Goal: Task Accomplishment & Management: Manage account settings

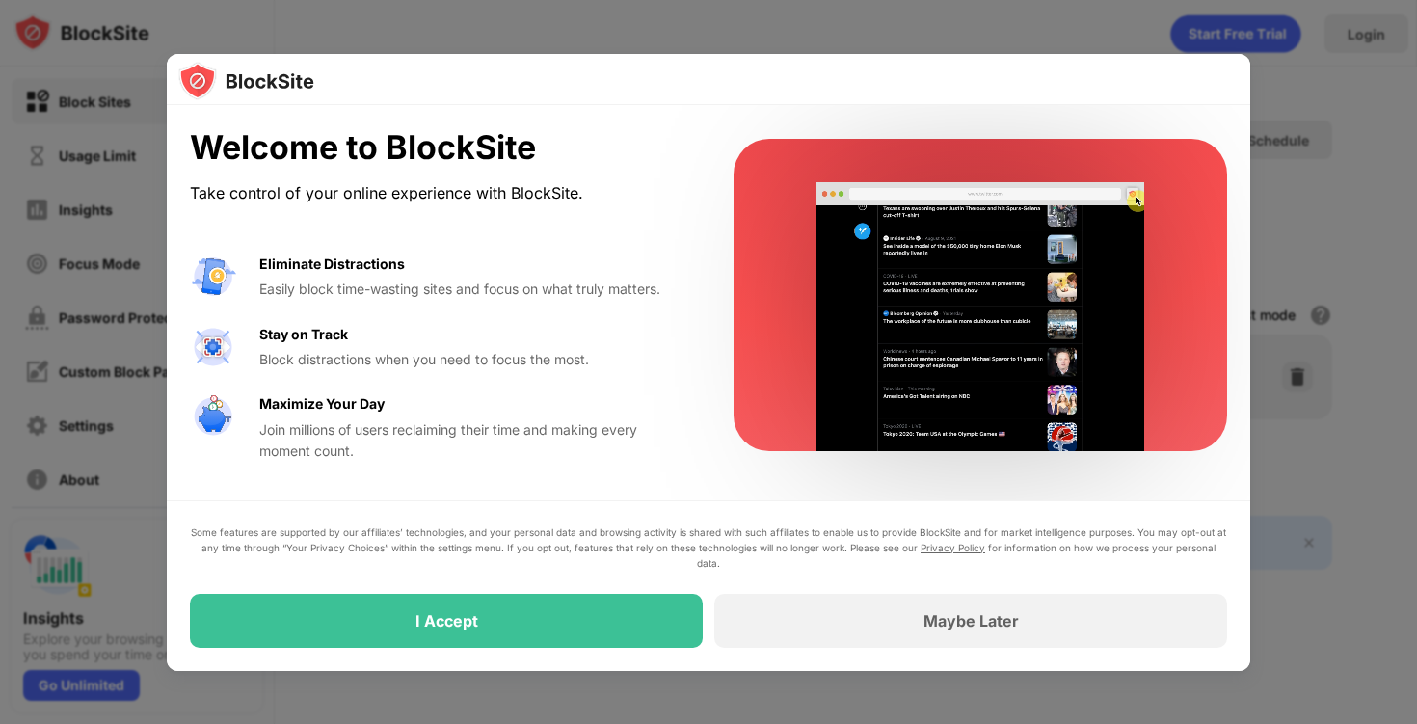
drag, startPoint x: 846, startPoint y: 637, endPoint x: 761, endPoint y: 507, distance: 155.9
click at [761, 507] on div "Welcome to BlockSite Take control of your online experience with BlockSite. Eli…" at bounding box center [708, 387] width 1083 height 565
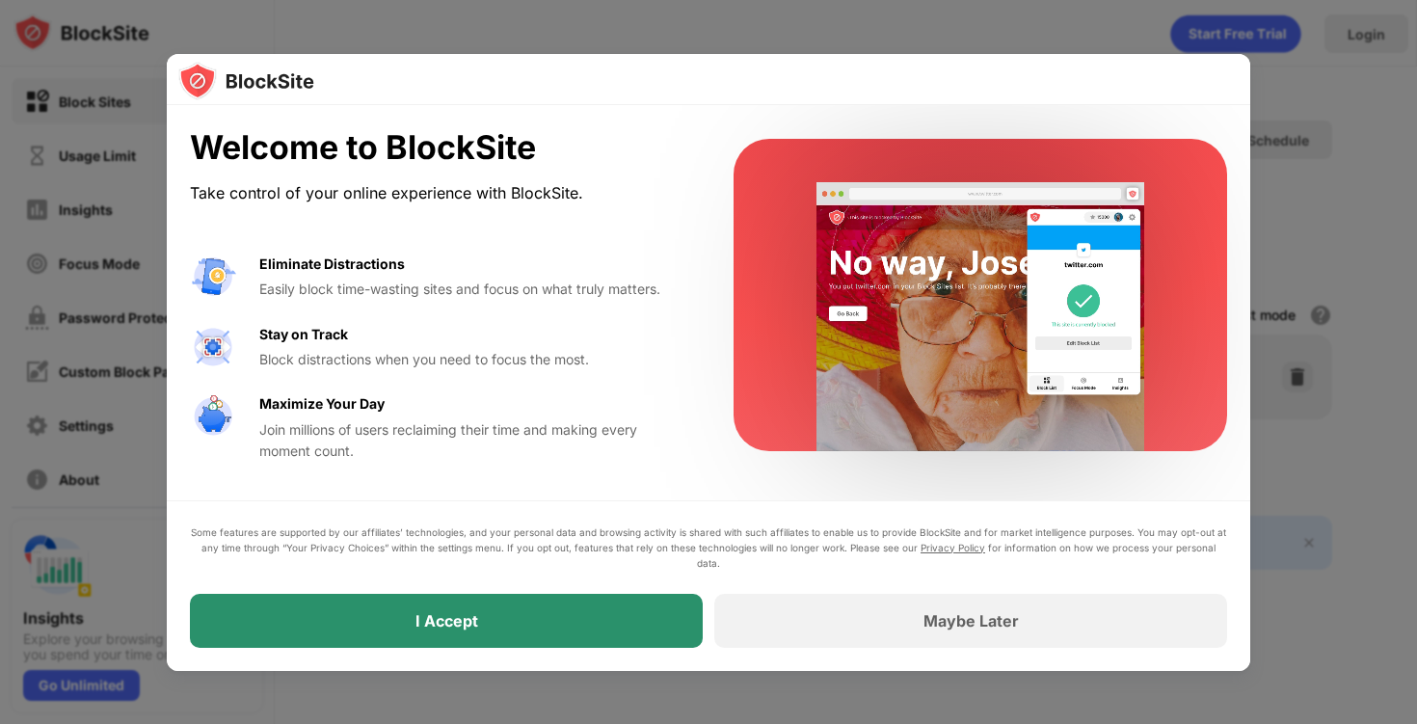
click at [616, 613] on div "I Accept" at bounding box center [446, 621] width 513 height 54
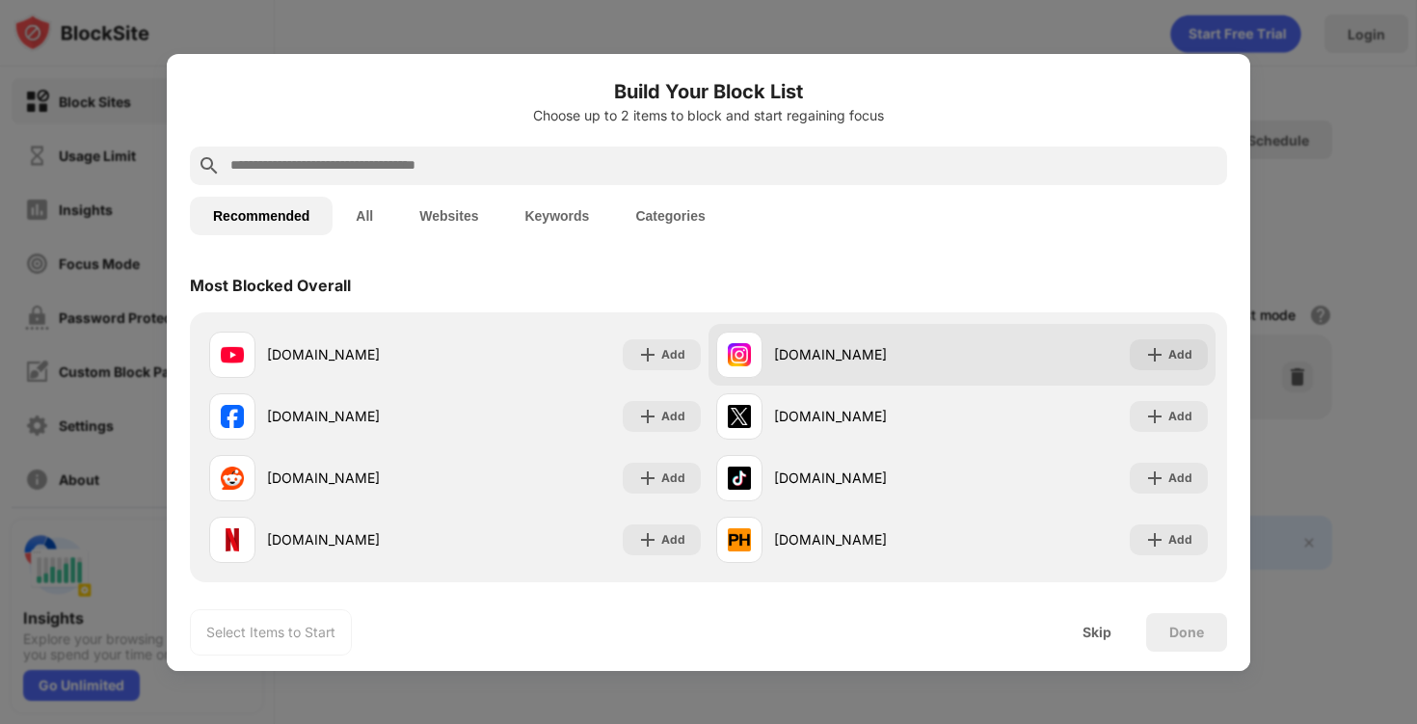
click at [1187, 355] on div "Add" at bounding box center [1180, 354] width 24 height 19
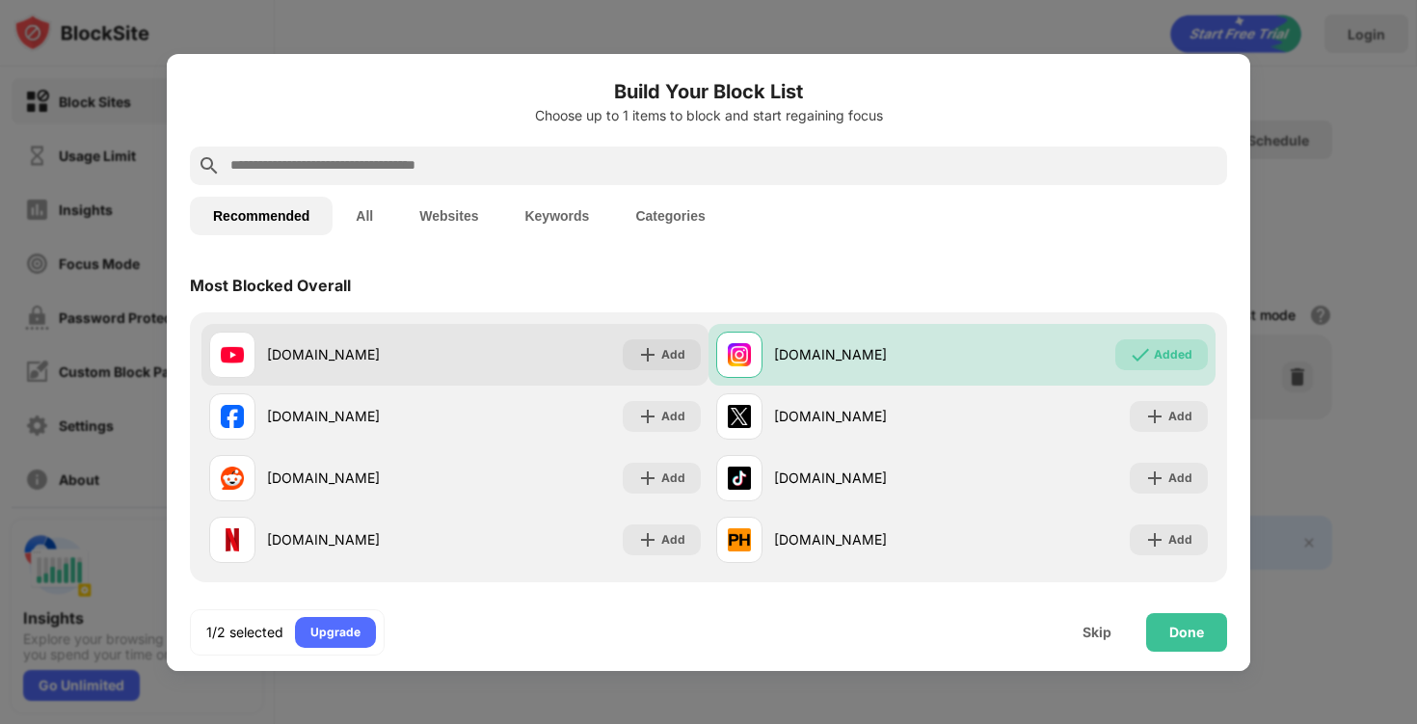
click at [655, 360] on img at bounding box center [647, 354] width 19 height 19
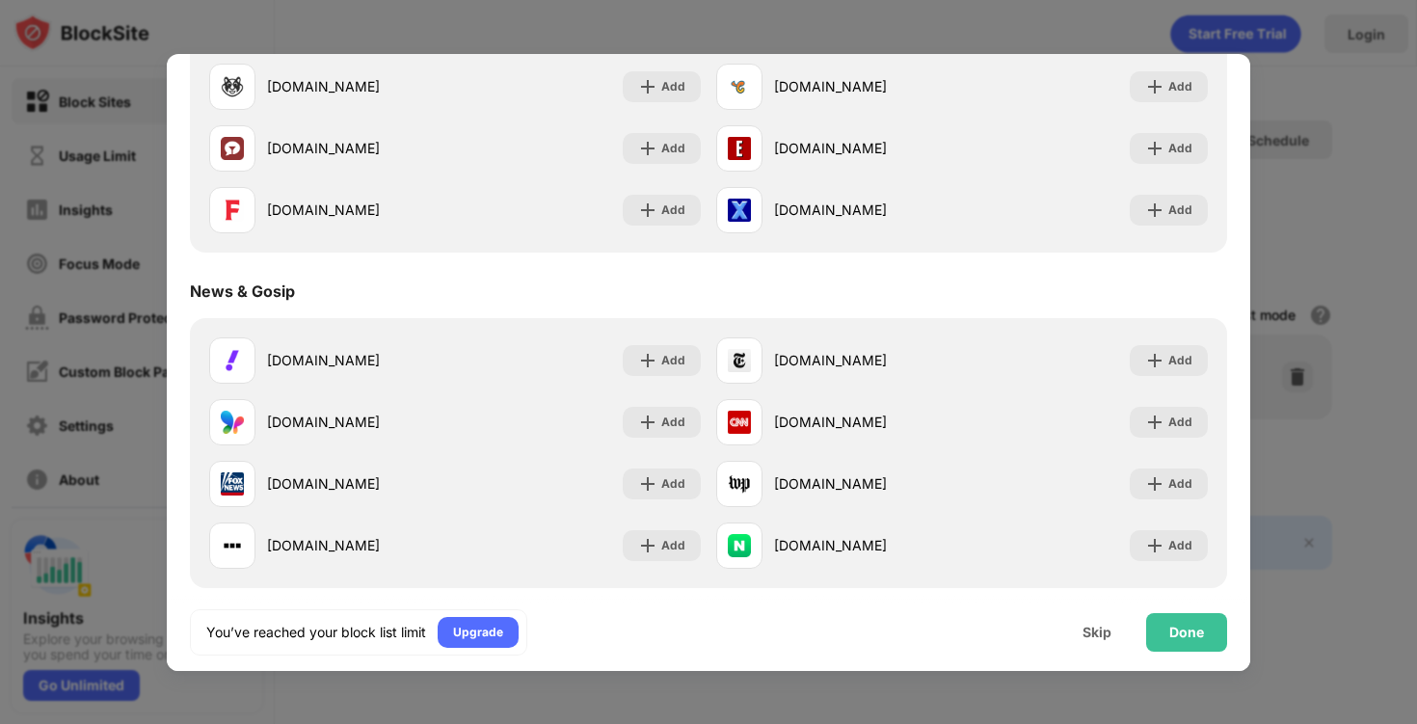
scroll to position [1435, 0]
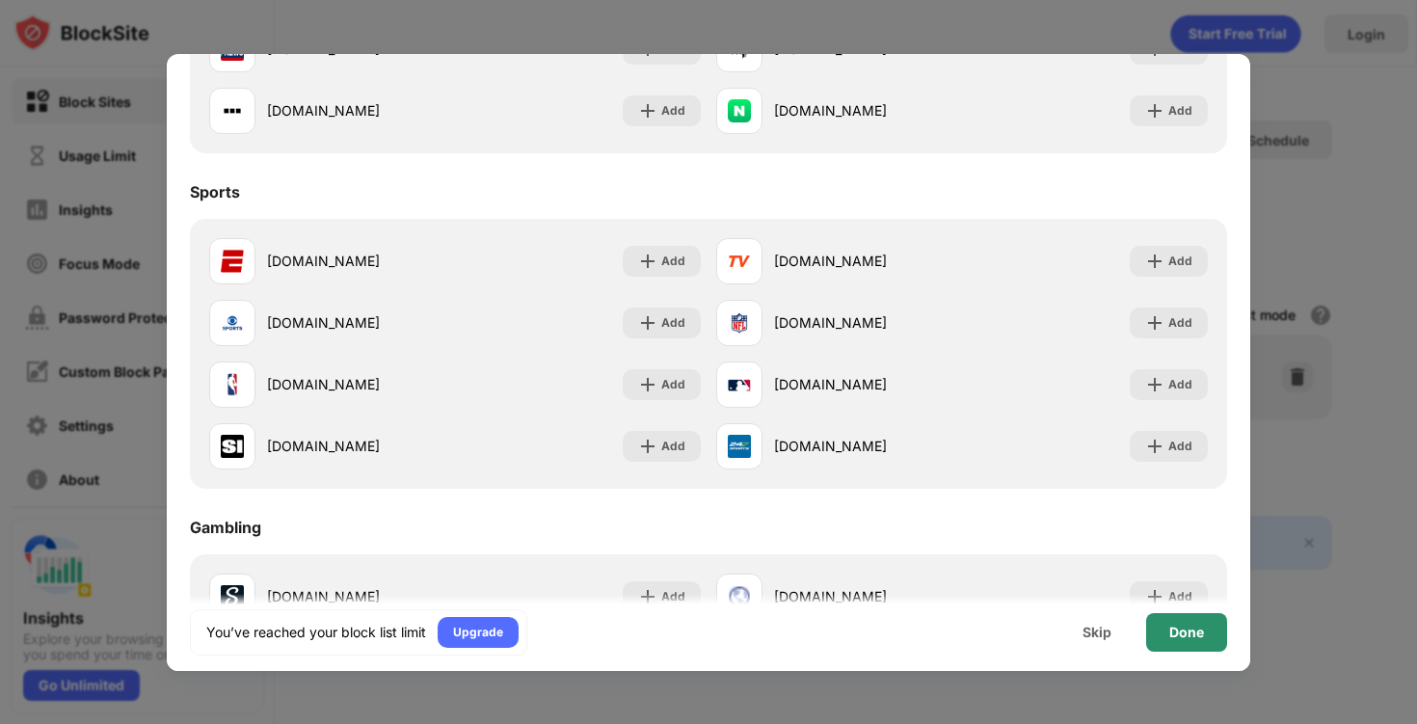
click at [1170, 627] on div "Done" at bounding box center [1186, 632] width 35 height 15
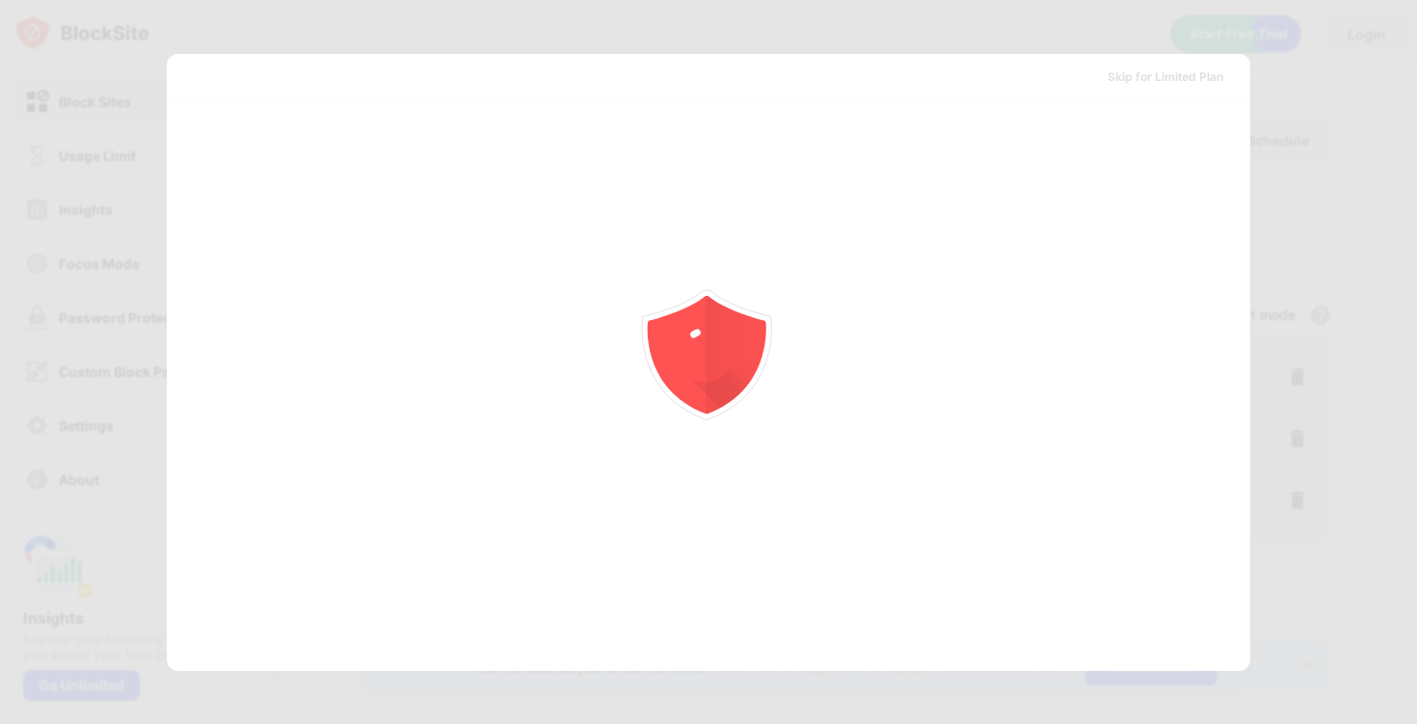
scroll to position [0, 0]
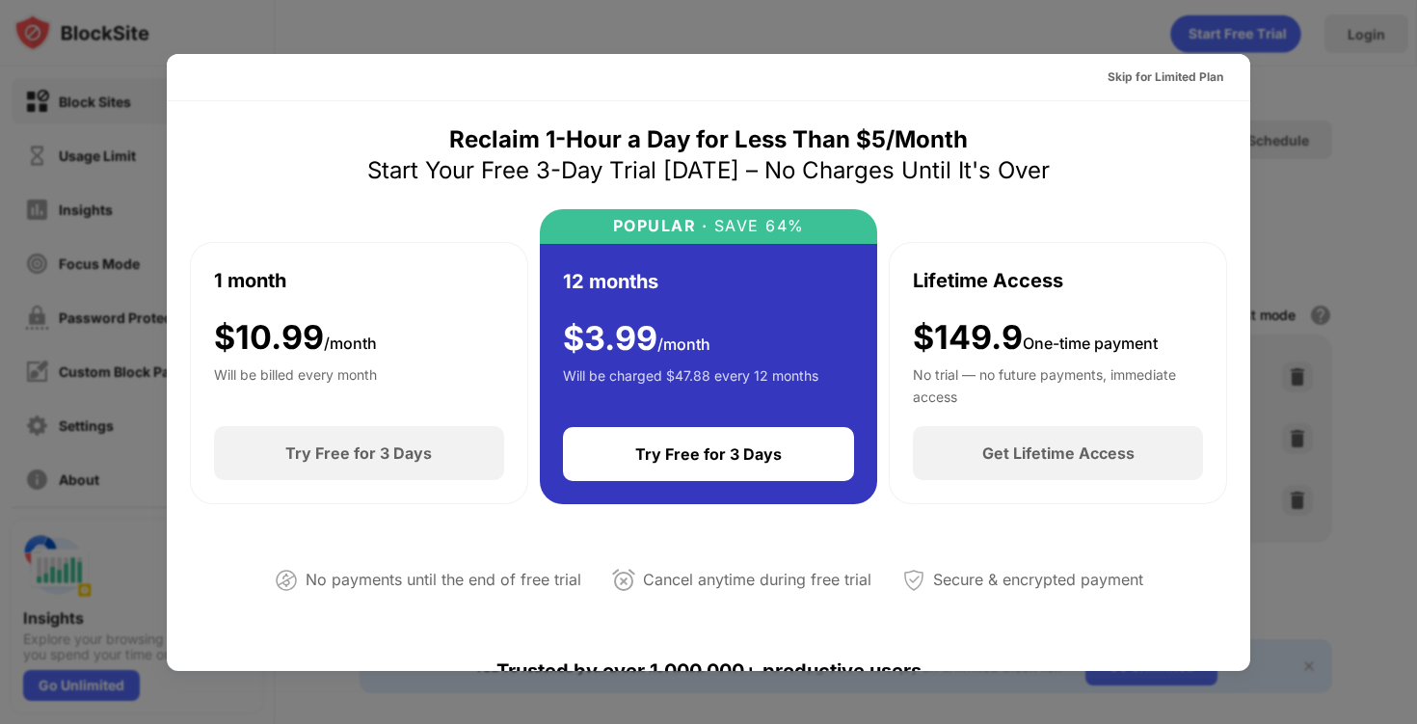
drag, startPoint x: 1210, startPoint y: 74, endPoint x: 1210, endPoint y: 191, distance: 116.6
click at [1331, 120] on div at bounding box center [708, 362] width 1417 height 724
click at [1178, 79] on div "Skip for Limited Plan" at bounding box center [1165, 76] width 116 height 19
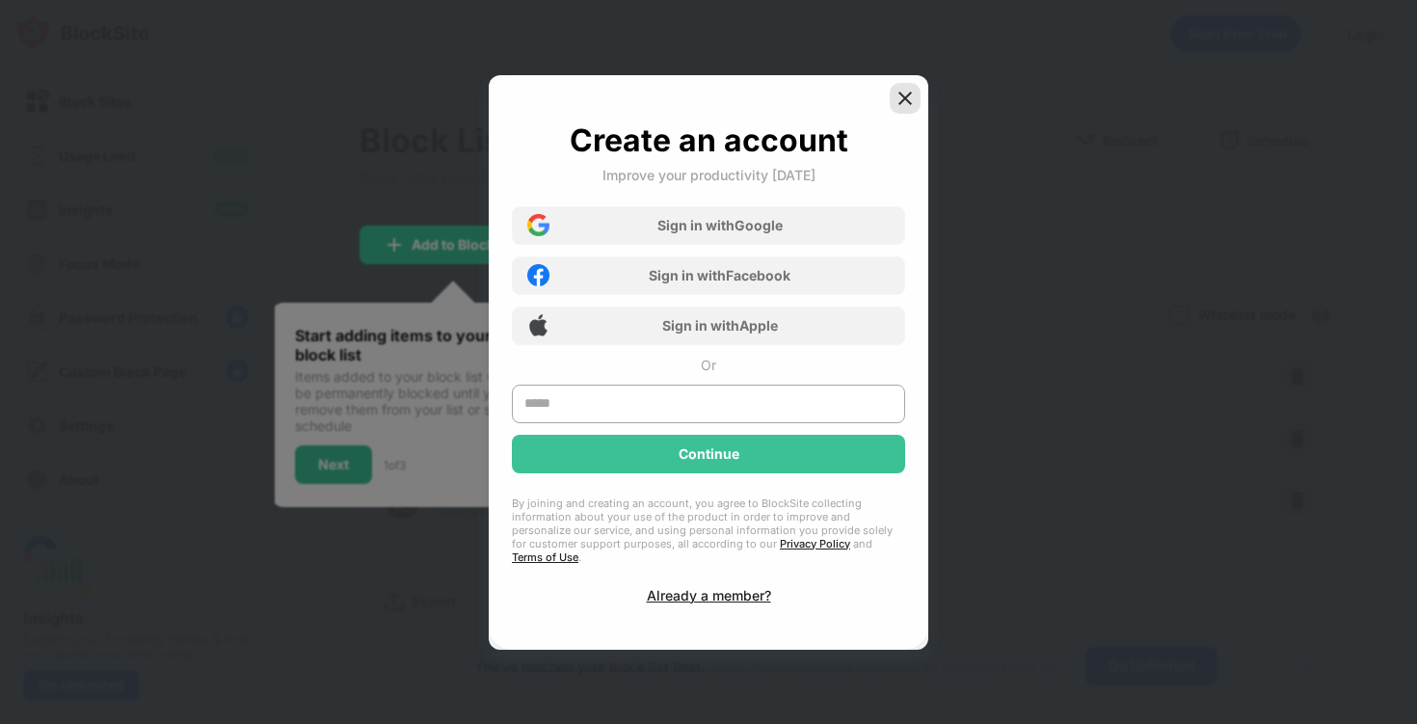
click at [907, 108] on img at bounding box center [904, 98] width 19 height 19
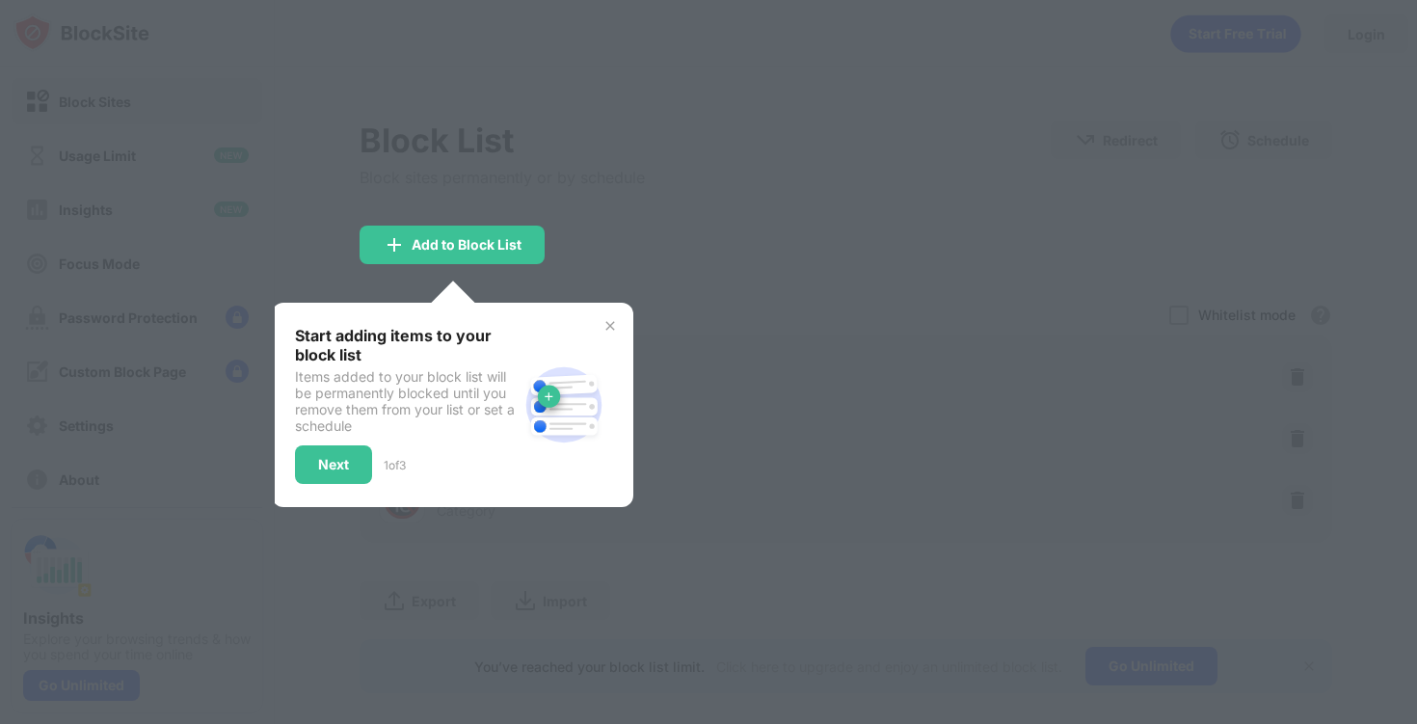
click at [618, 319] on div "Start adding items to your block list Items added to your block list will be pe…" at bounding box center [452, 405] width 361 height 204
click at [614, 322] on img at bounding box center [609, 325] width 15 height 15
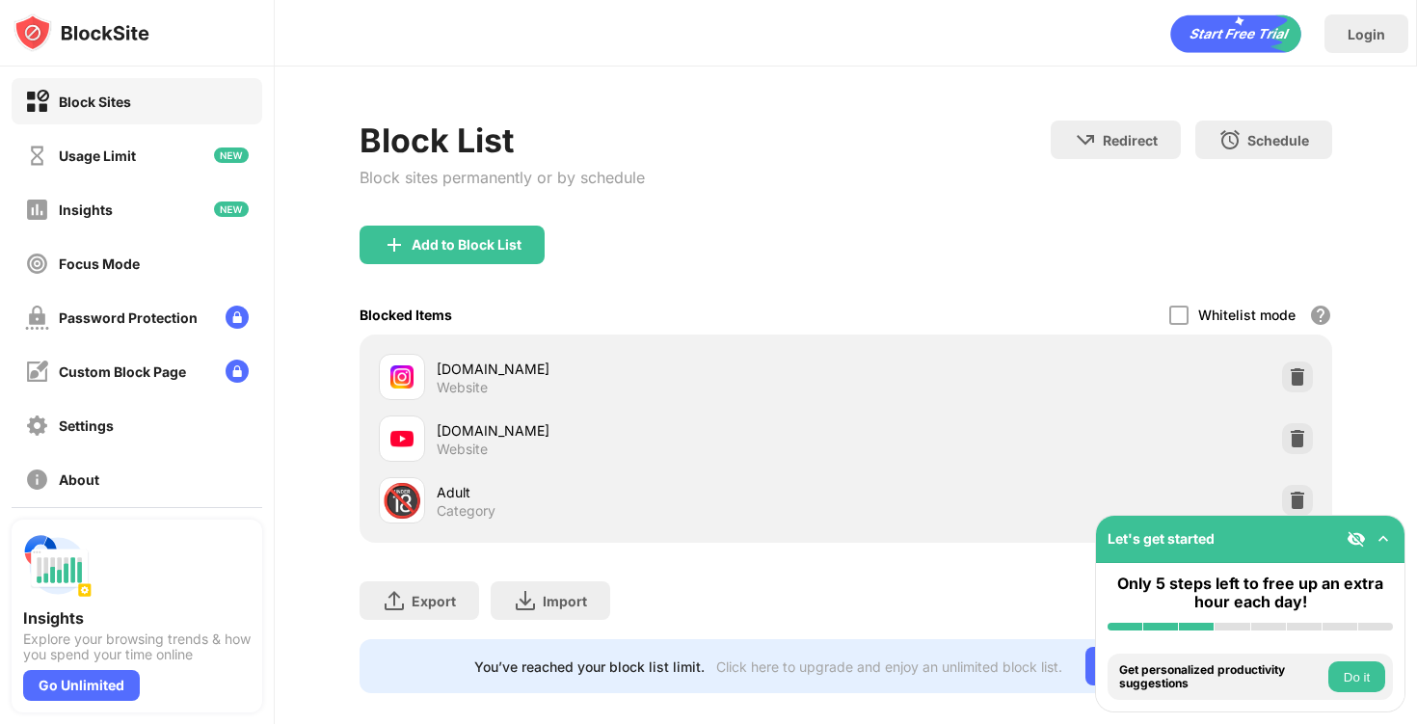
scroll to position [22, 0]
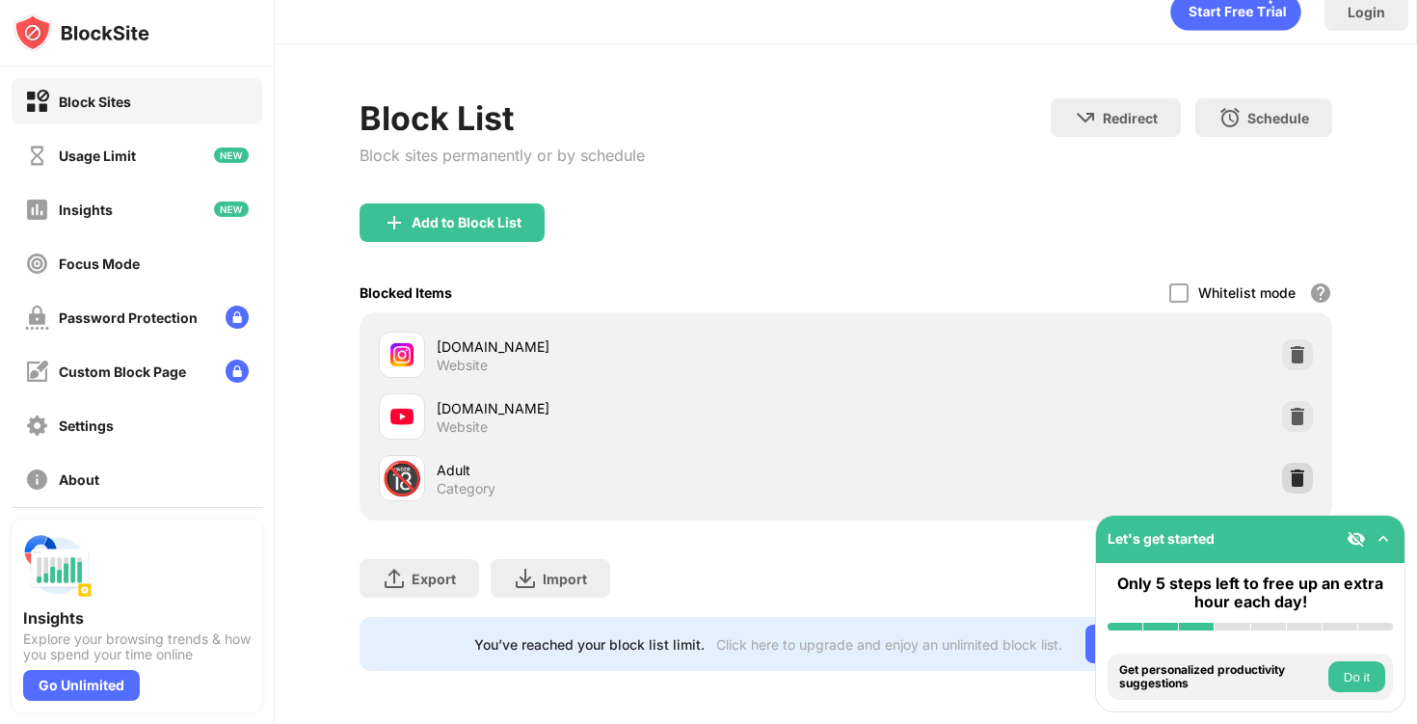
click at [1295, 476] on img at bounding box center [1297, 477] width 19 height 19
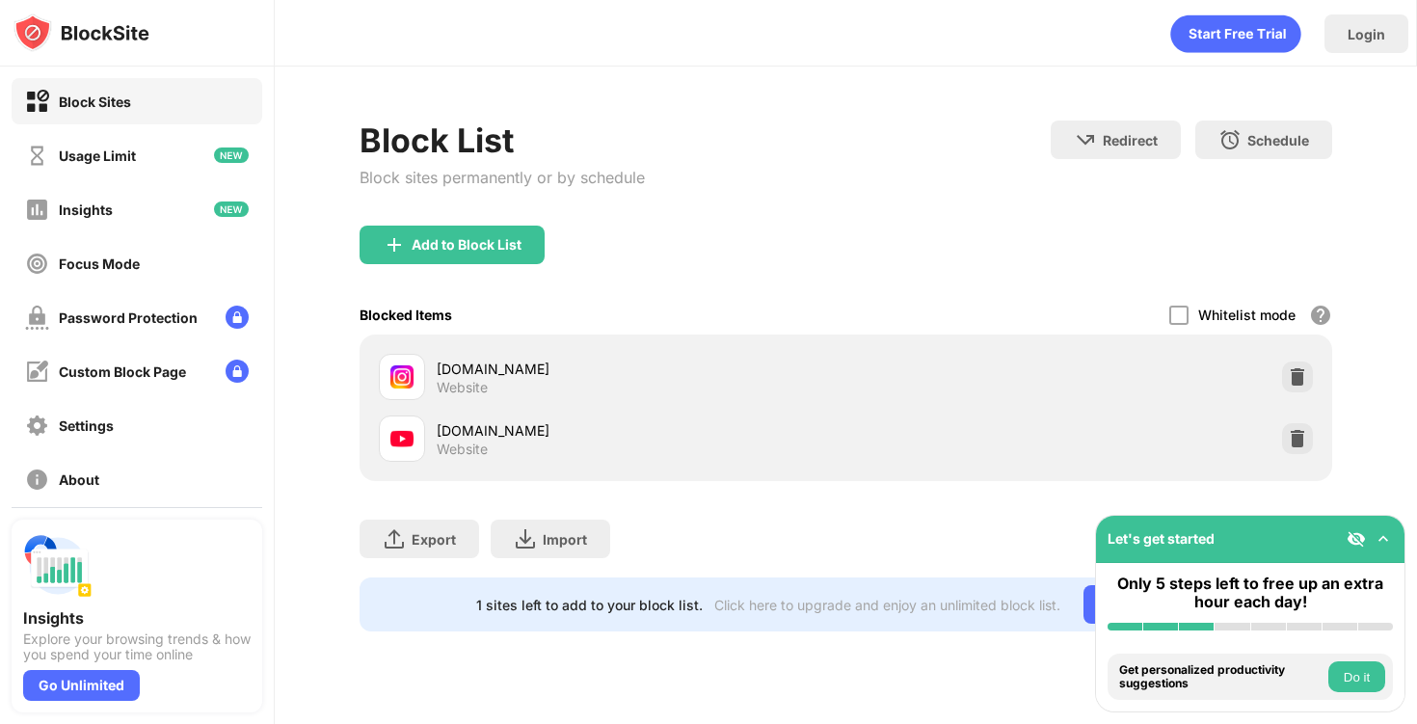
scroll to position [0, 0]
click at [999, 0] on div "Login" at bounding box center [845, 29] width 1141 height 58
